Goal: Navigation & Orientation: Find specific page/section

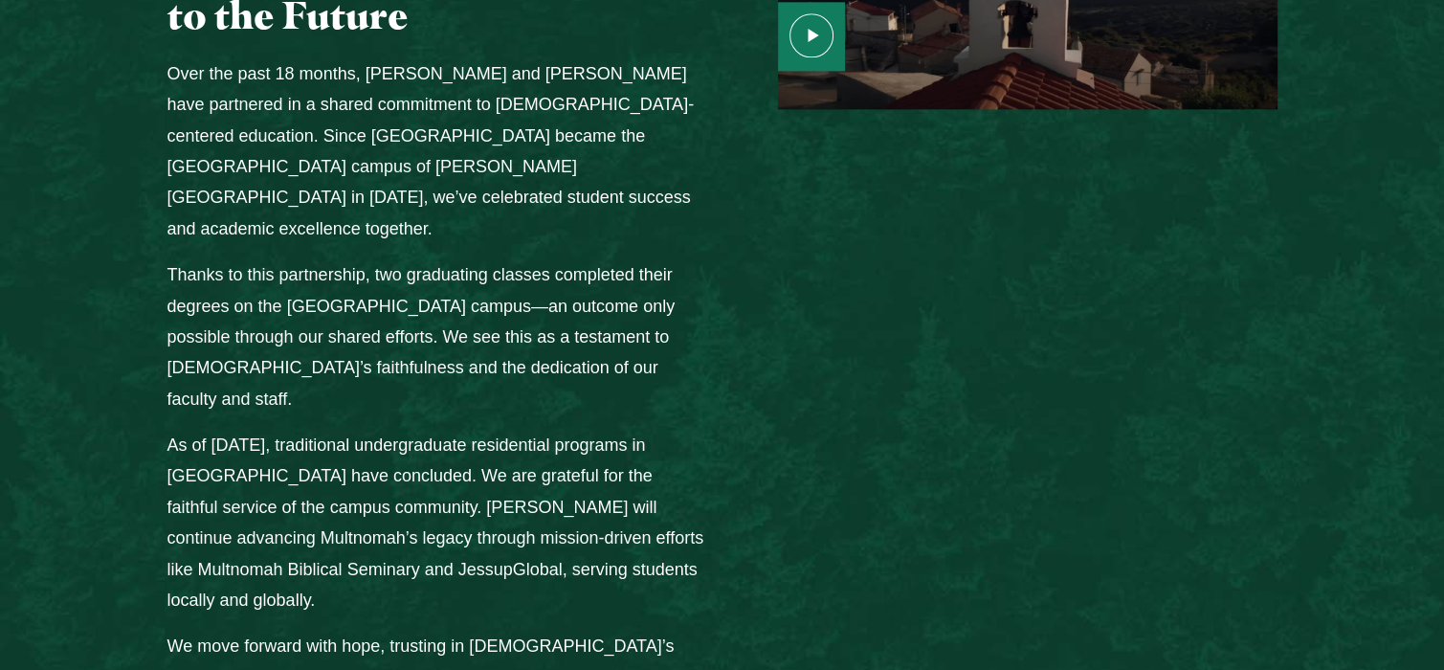
scroll to position [2584, 0]
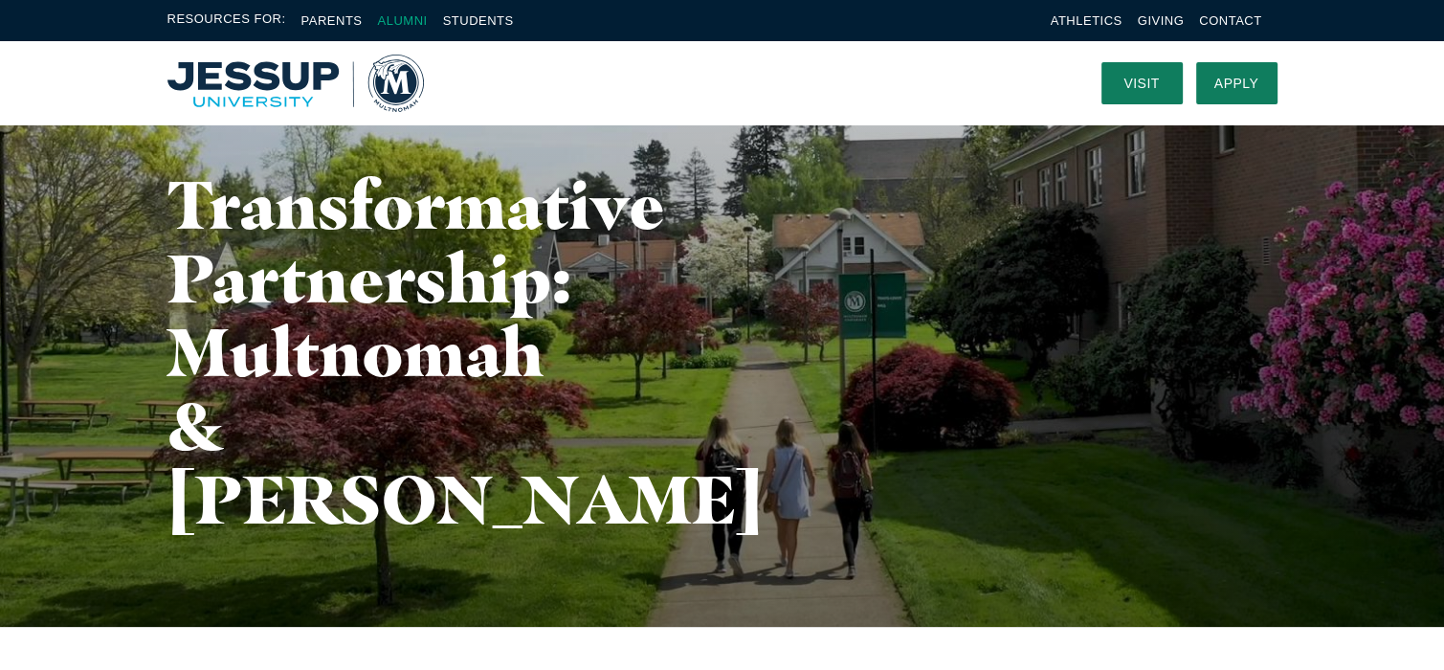
click at [391, 20] on link "Alumni" at bounding box center [402, 20] width 50 height 14
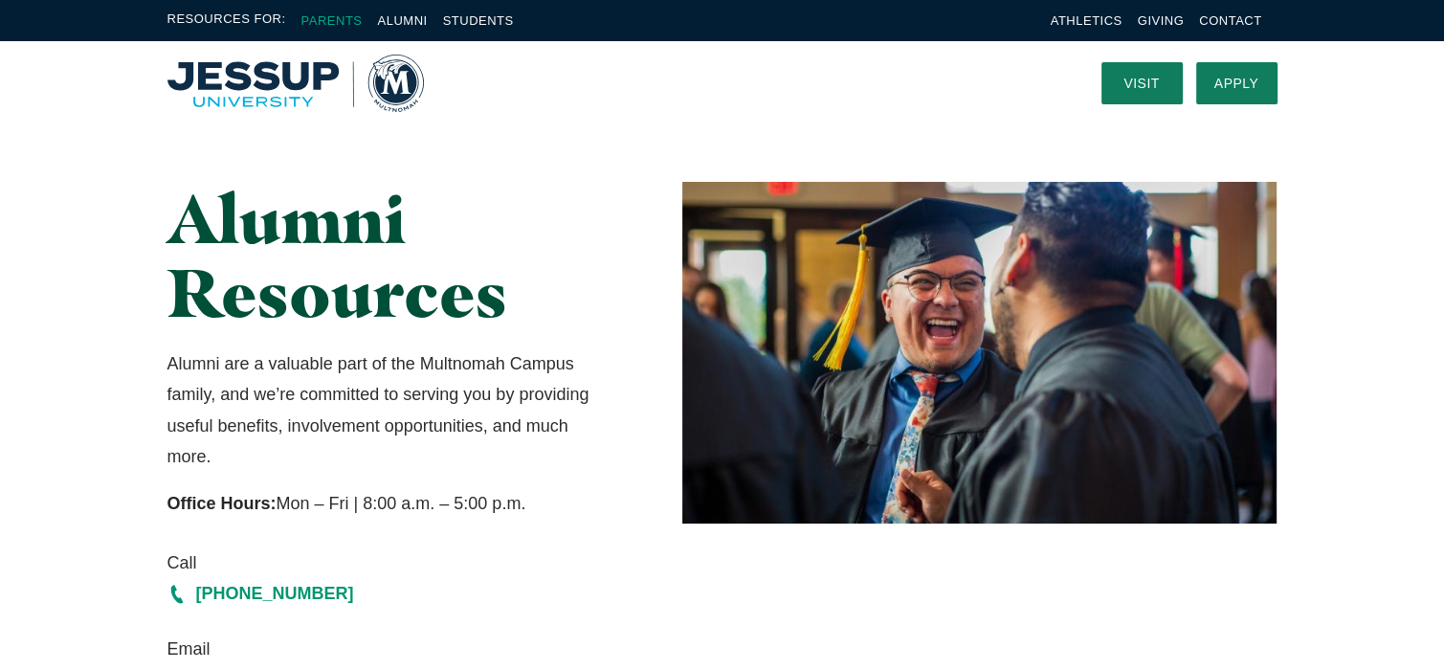
click at [330, 17] on link "Parents" at bounding box center [331, 20] width 61 height 14
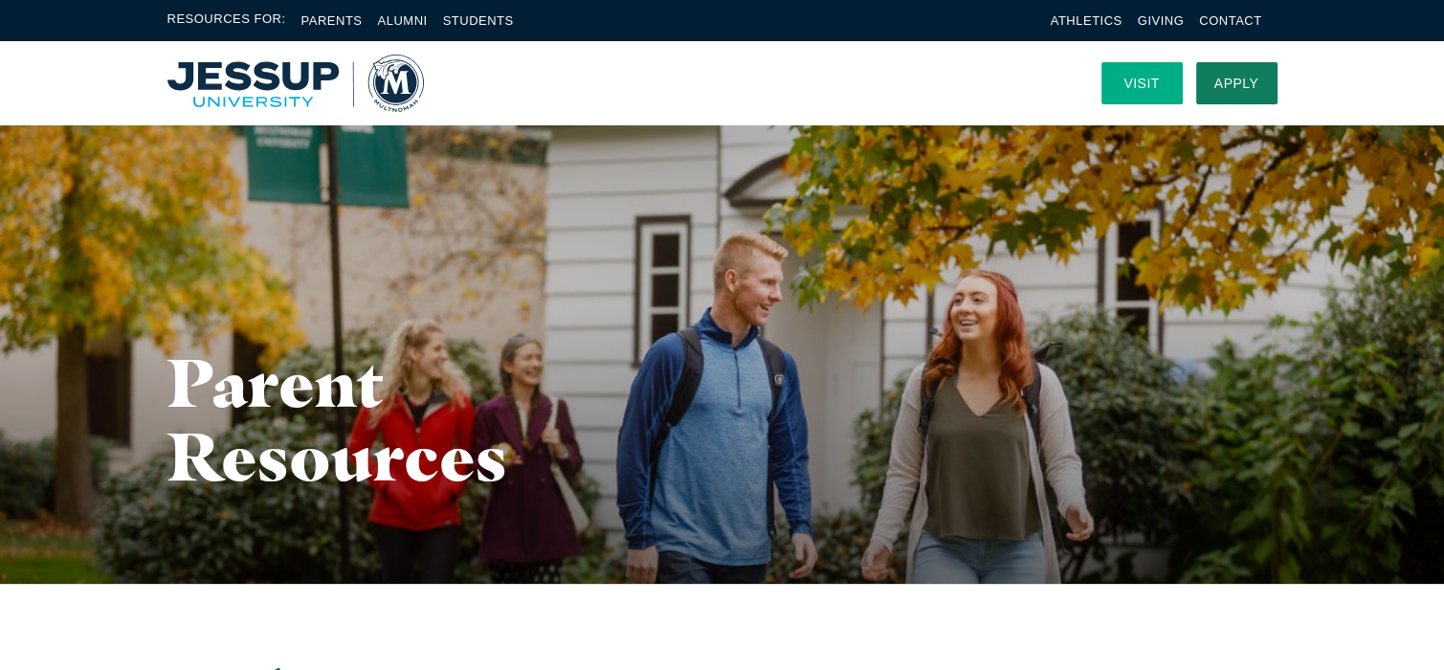
click at [1136, 79] on link "Visit" at bounding box center [1141, 83] width 81 height 42
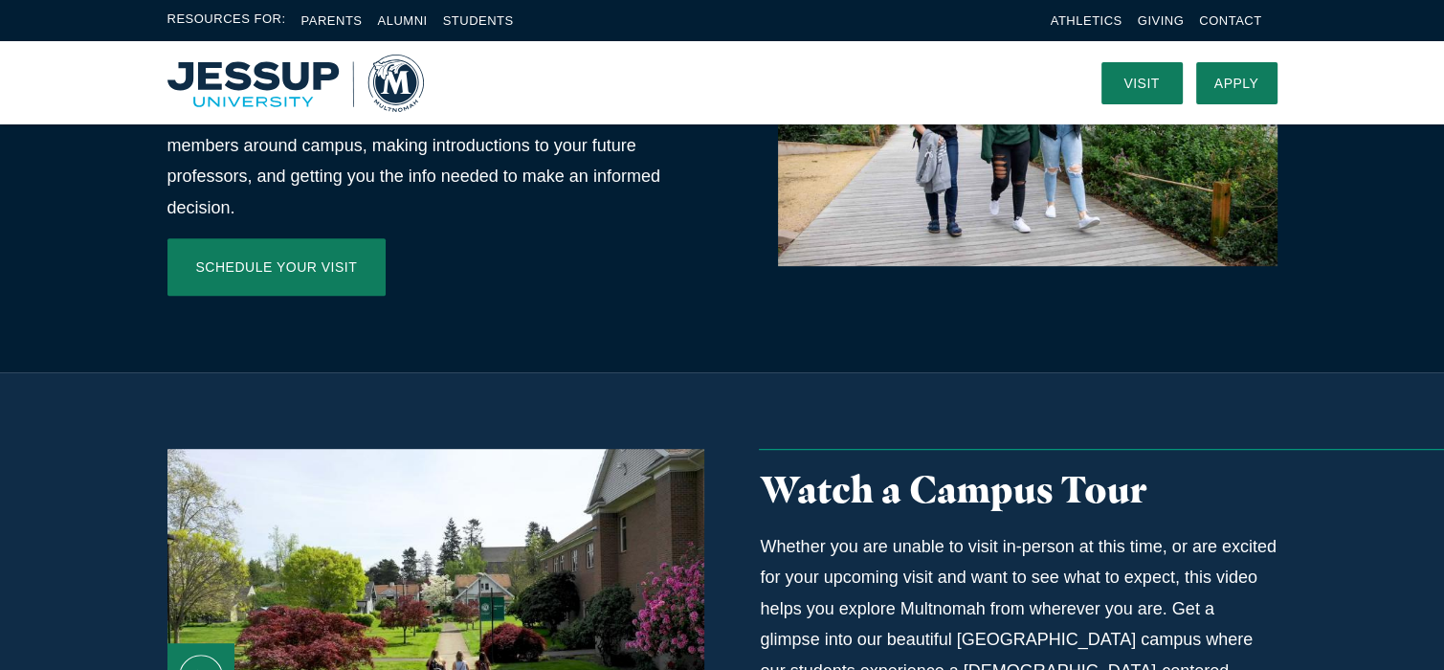
scroll to position [915, 0]
